Goal: Task Accomplishment & Management: Manage account settings

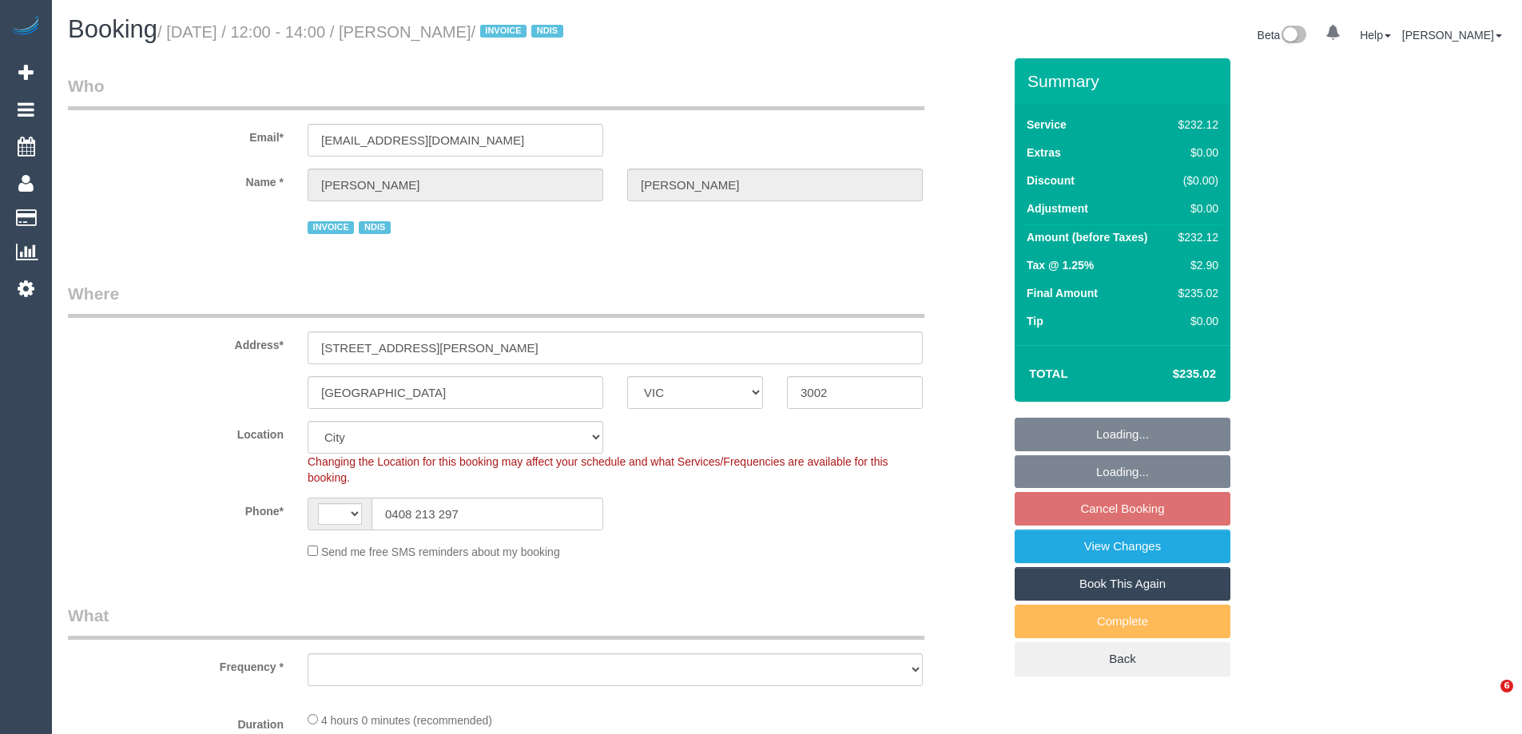
select select "VIC"
select select "string:AU"
select select "object:578"
select select "240"
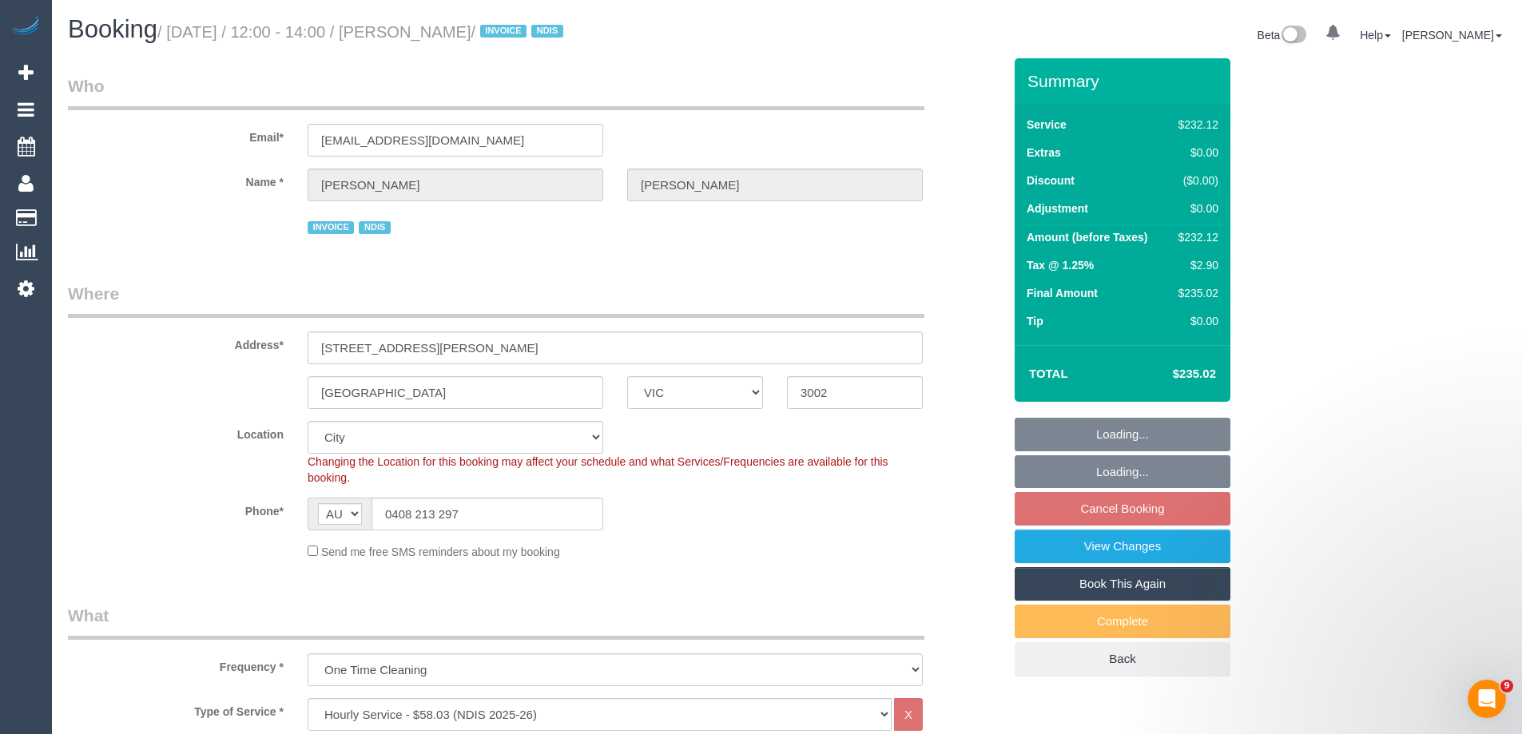
select select "object:788"
select select "number:28"
select select "number:14"
select select "number:19"
select select "number:23"
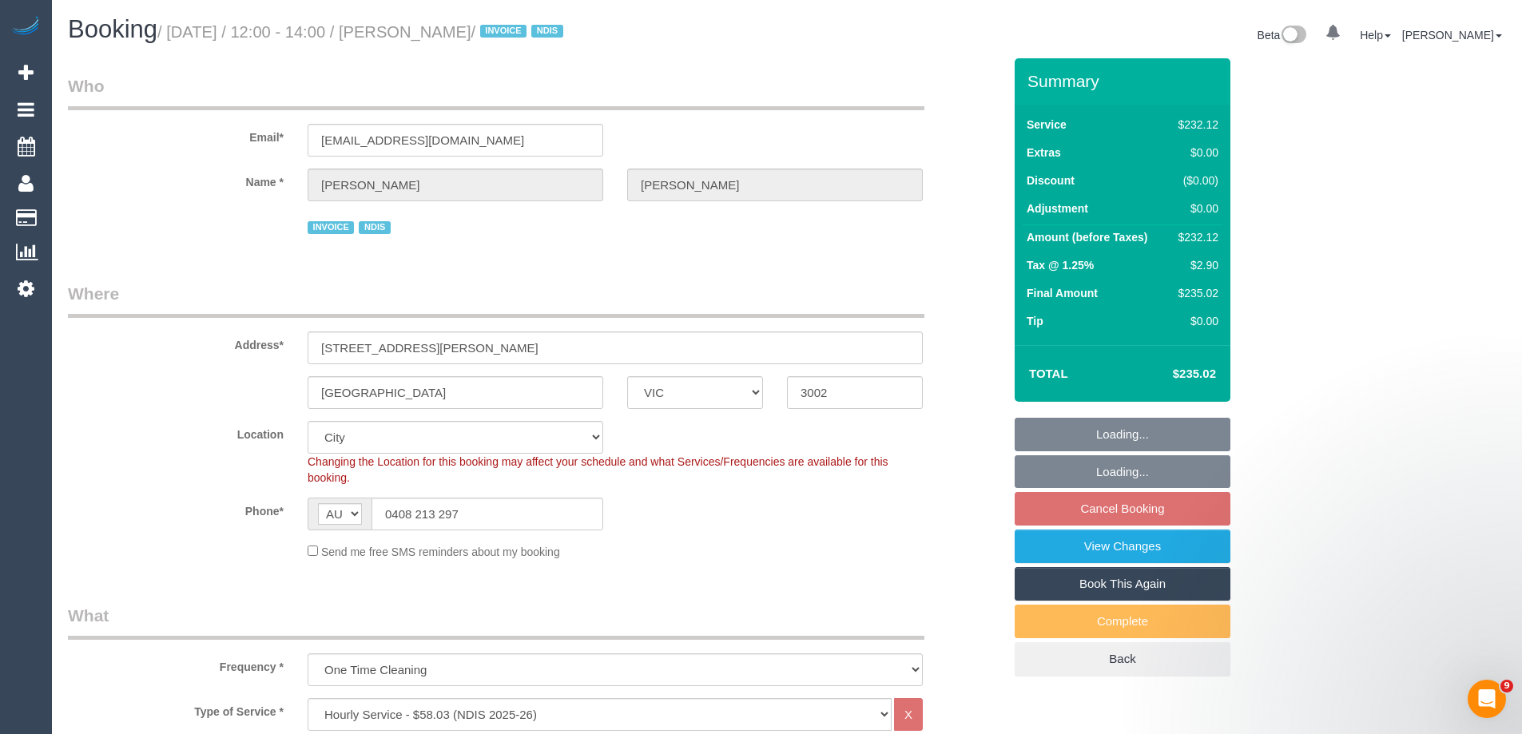
select select "number:35"
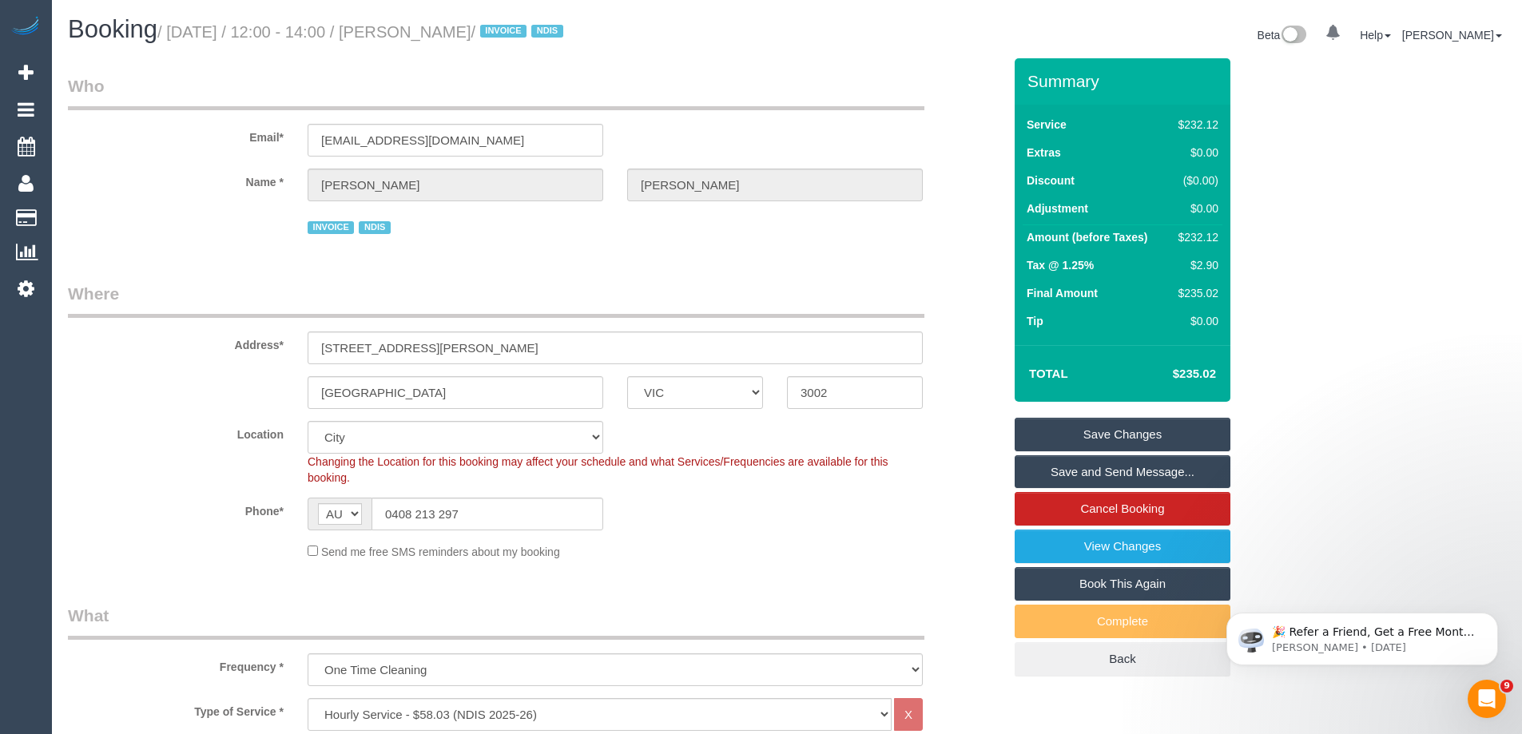
drag, startPoint x: 502, startPoint y: 28, endPoint x: 420, endPoint y: 33, distance: 81.7
click at [420, 33] on small "/ [DATE] / 12:00 - 14:00 / [PERSON_NAME] / INVOICE NDIS" at bounding box center [362, 32] width 411 height 18
copy small "[PERSON_NAME]"
